Goal: Find specific page/section: Find specific page/section

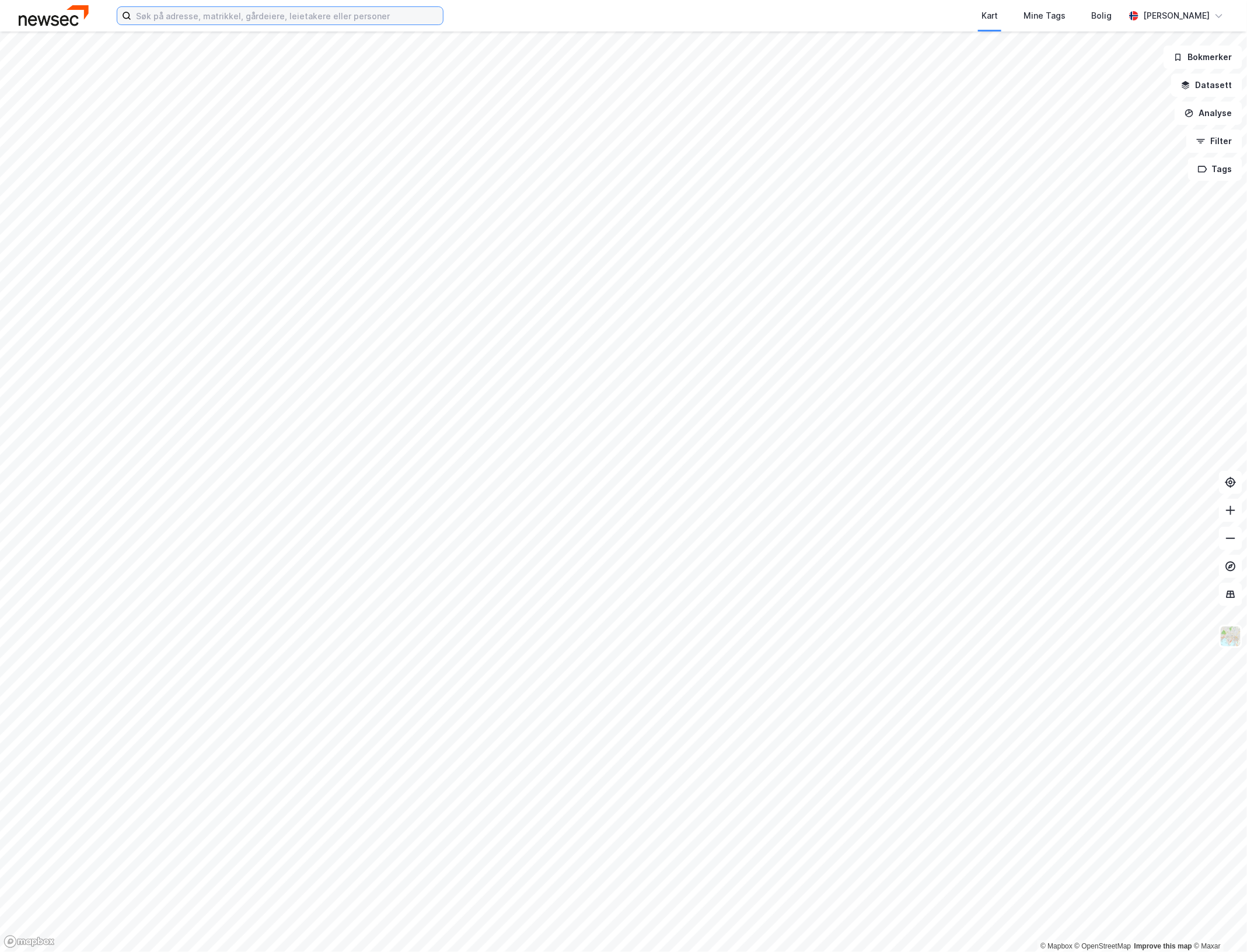
click at [238, 20] on input at bounding box center [286, 15] width 311 height 17
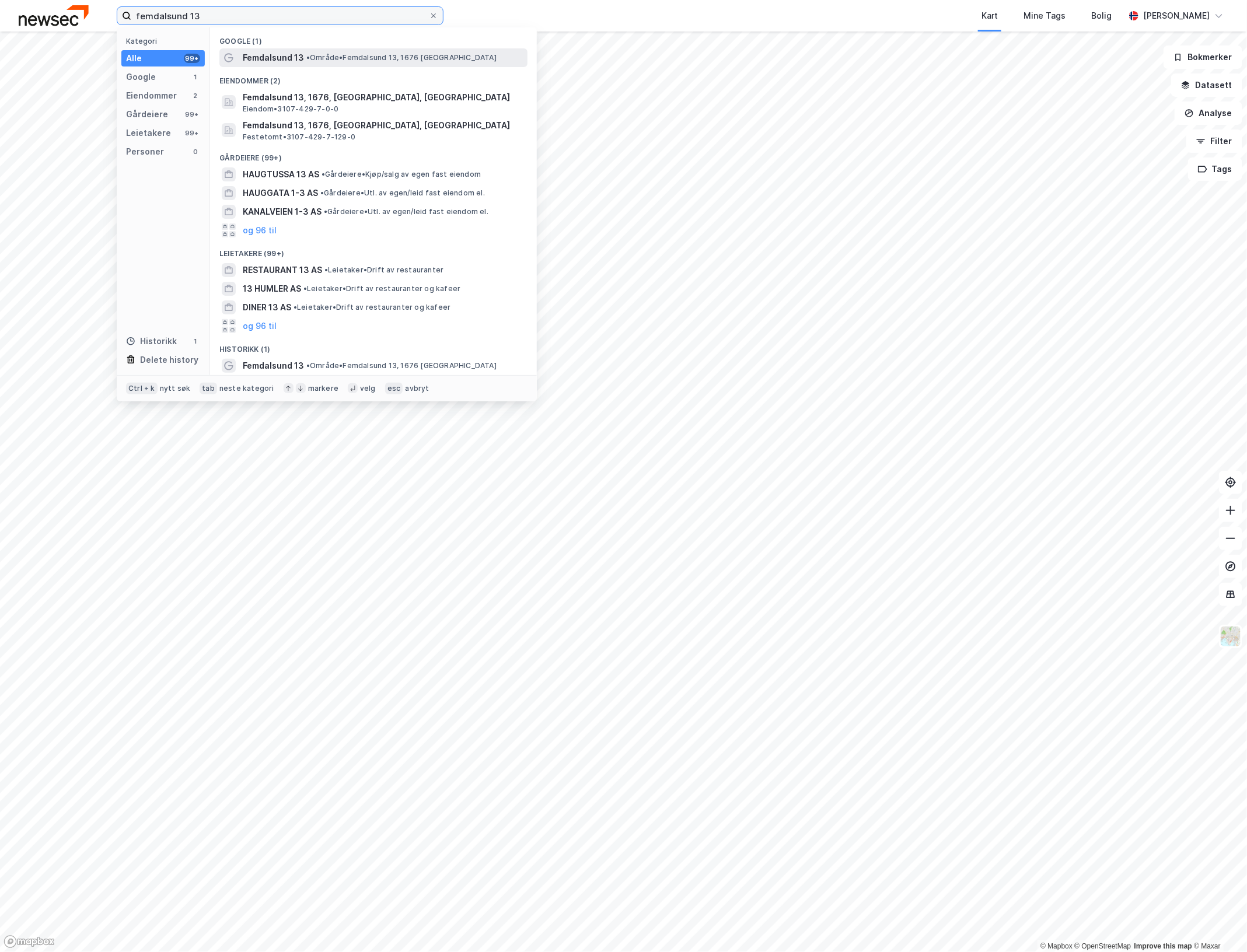
type input "femdalsund 13"
click at [277, 49] on div "Femdalsund 13 • Område • [GEOGRAPHIC_DATA] 13, 1676 [GEOGRAPHIC_DATA]" at bounding box center [373, 57] width 308 height 18
